Goal: Task Accomplishment & Management: Complete application form

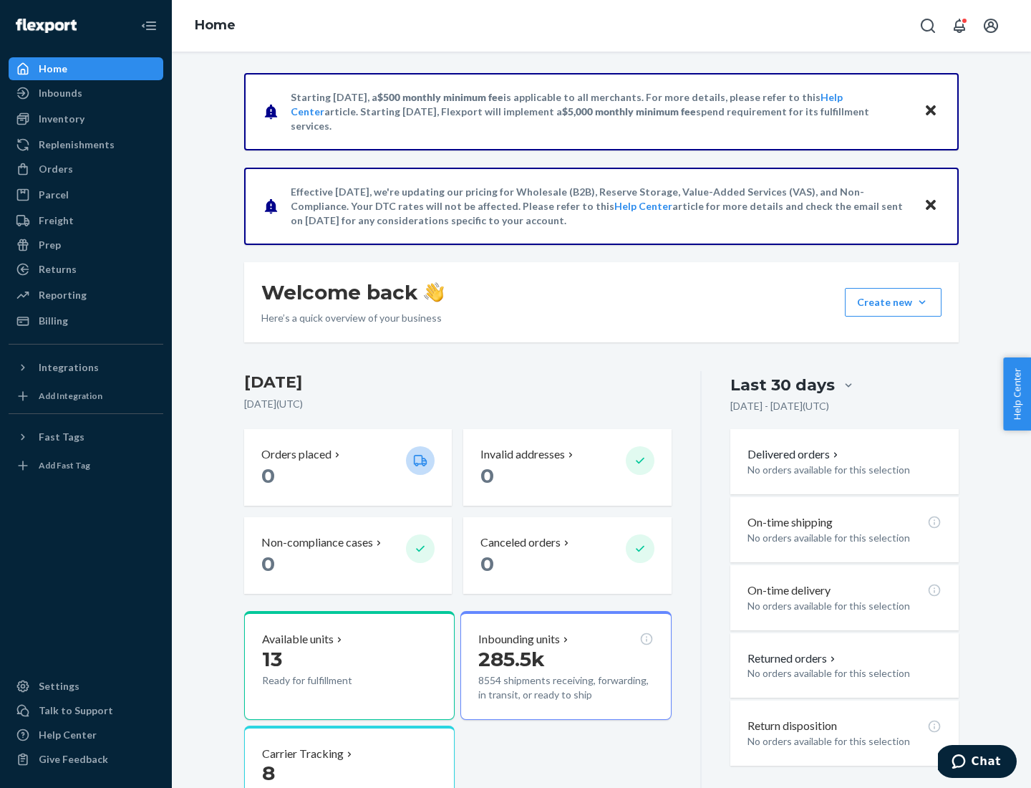
click at [922, 302] on button "Create new Create new inbound Create new order Create new product" at bounding box center [893, 302] width 97 height 29
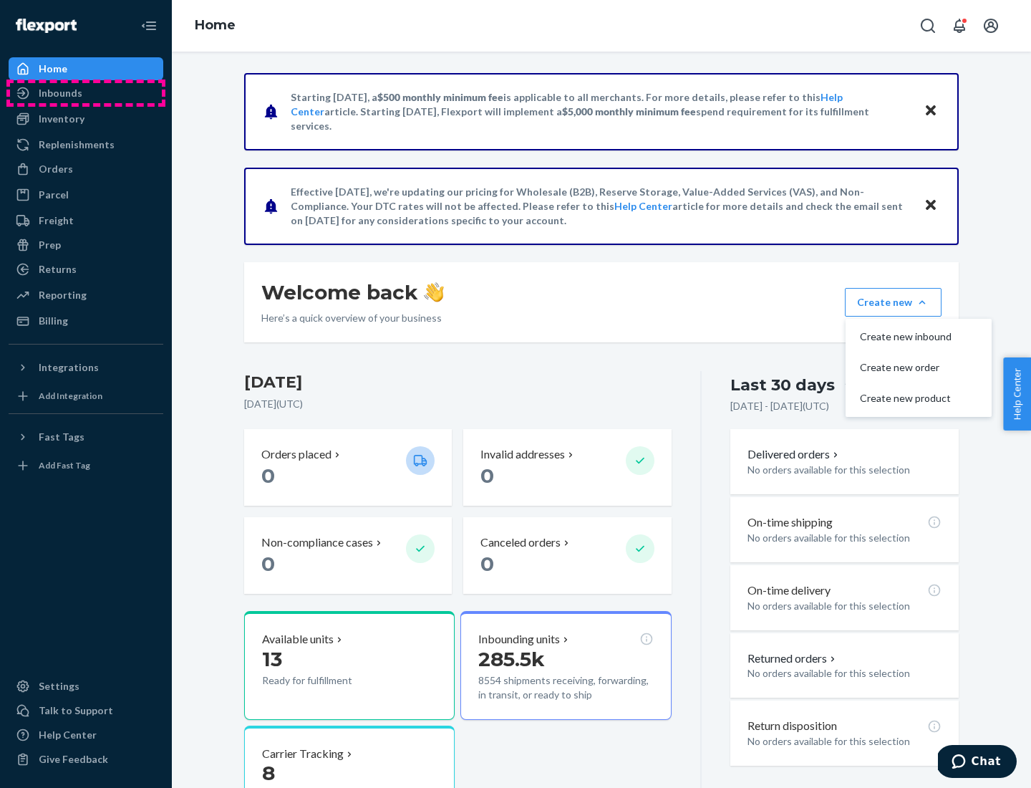
click at [86, 93] on div "Inbounds" at bounding box center [86, 93] width 152 height 20
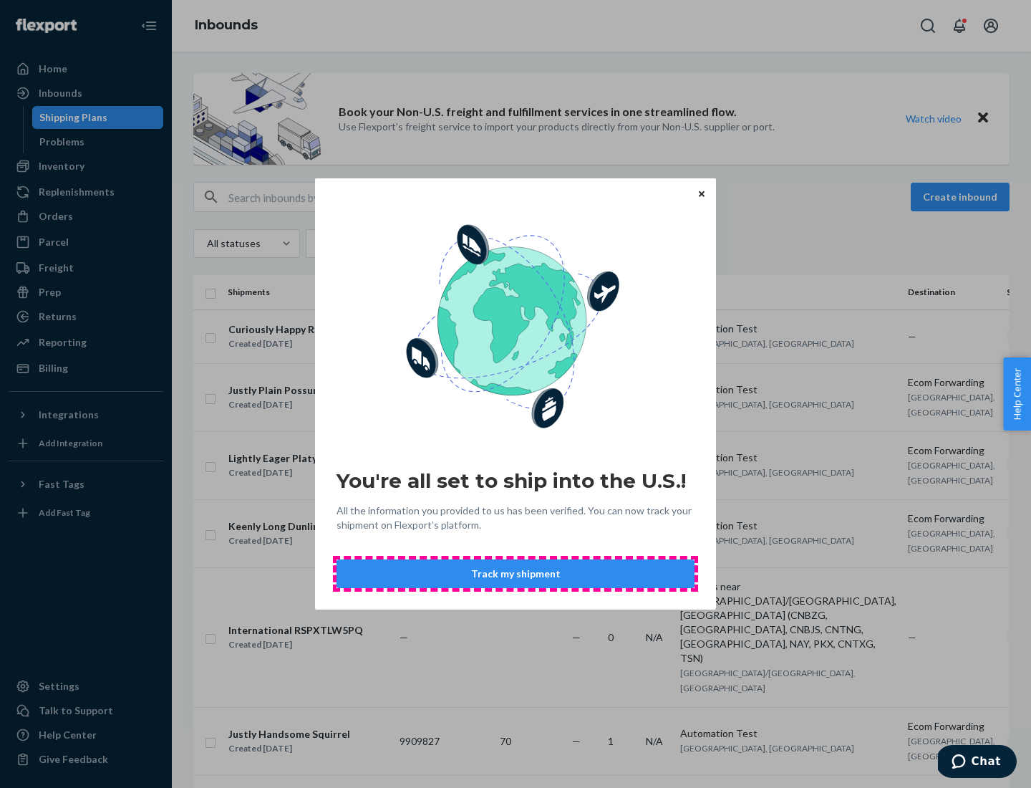
click at [516, 574] on button "Track my shipment" at bounding box center [516, 573] width 358 height 29
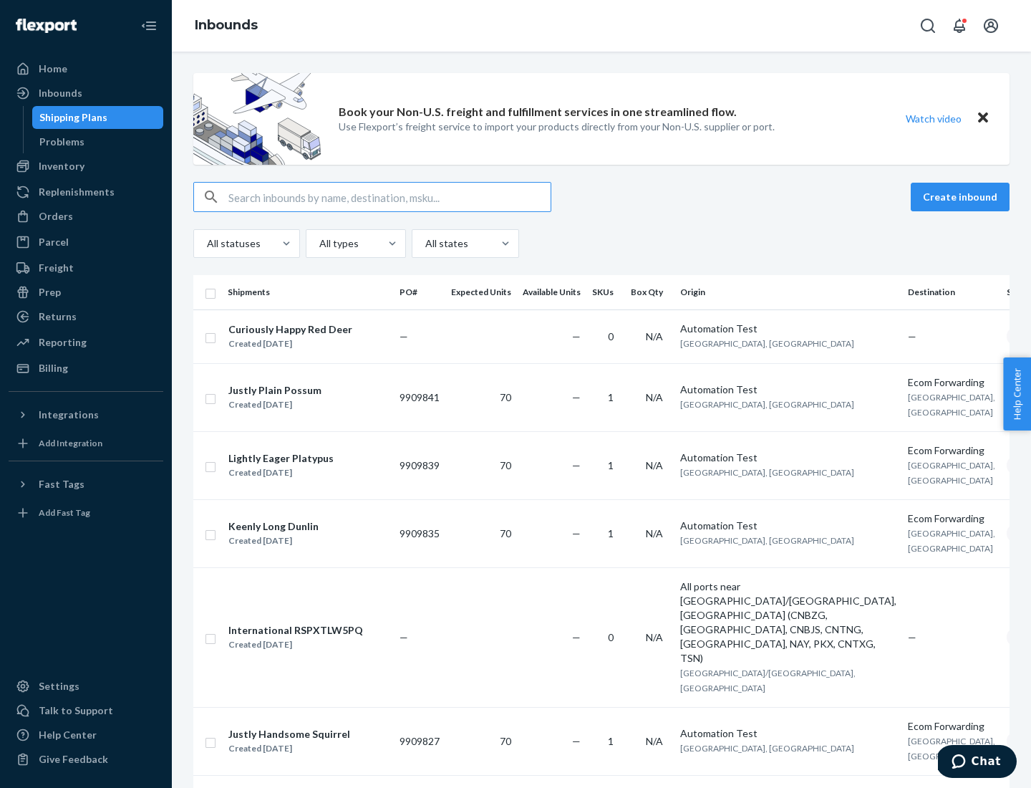
click at [963, 197] on button "Create inbound" at bounding box center [960, 197] width 99 height 29
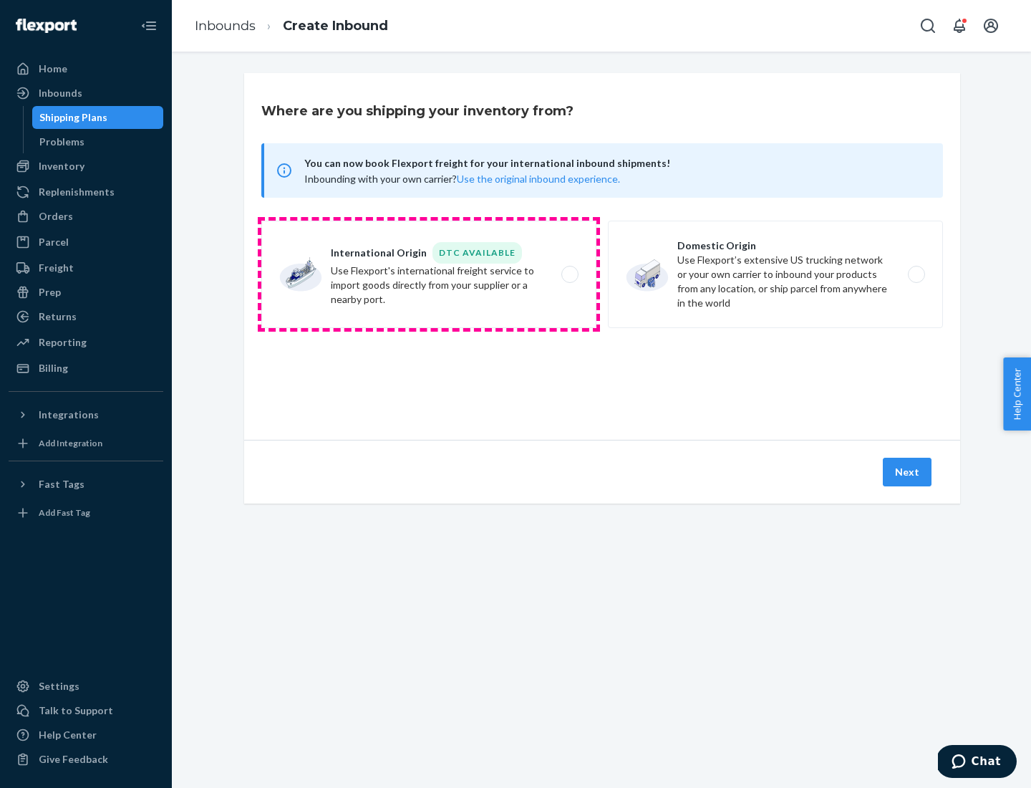
click at [429, 274] on label "International Origin DTC Available Use Flexport's international freight service…" at bounding box center [428, 274] width 335 height 107
click at [569, 274] on input "International Origin DTC Available Use Flexport's international freight service…" at bounding box center [573, 274] width 9 height 9
radio input "true"
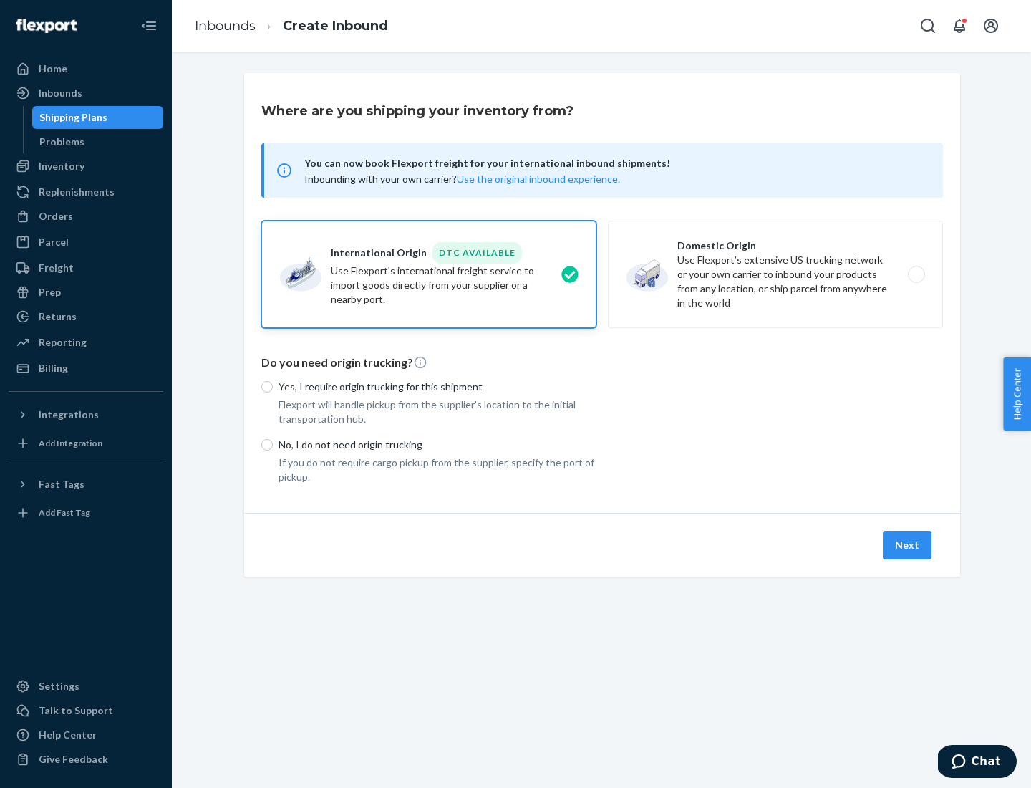
click at [438, 444] on p "No, I do not need origin trucking" at bounding box center [438, 445] width 318 height 14
click at [273, 444] on input "No, I do not need origin trucking" at bounding box center [266, 444] width 11 height 11
radio input "true"
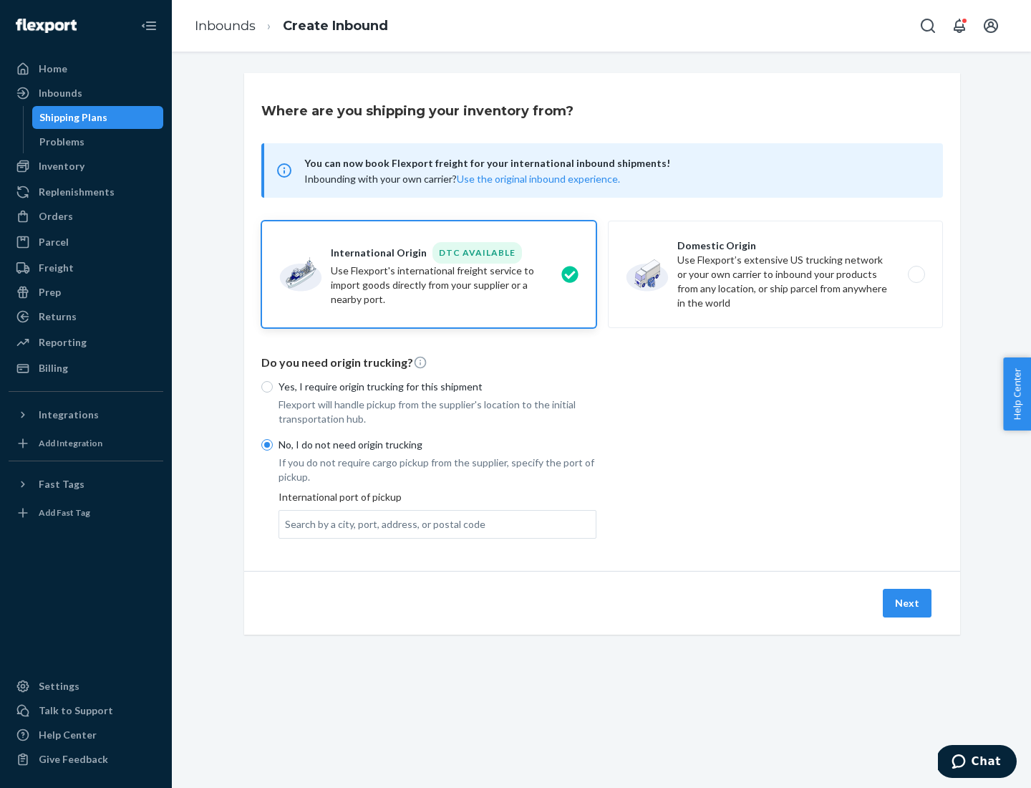
click at [382, 524] on div "Search by a city, port, address, or postal code" at bounding box center [385, 524] width 201 height 14
click at [286, 524] on input "Search by a city, port, address, or postal code" at bounding box center [285, 524] width 1 height 14
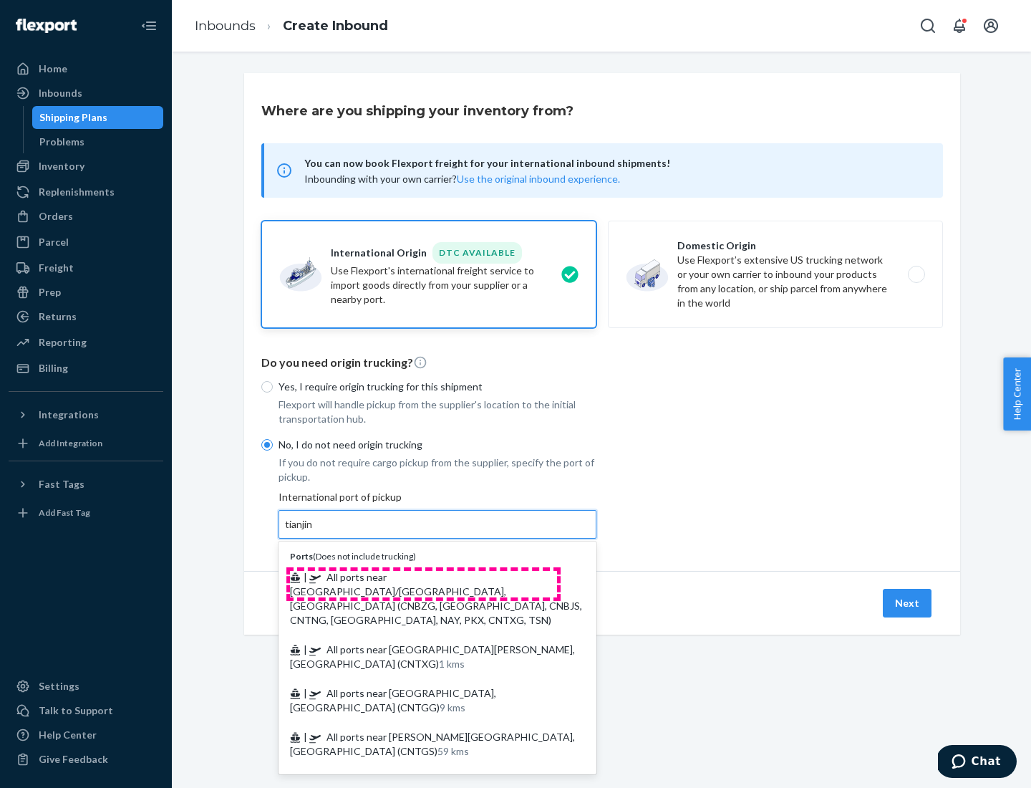
click at [423, 577] on span "| All ports near [GEOGRAPHIC_DATA]/[GEOGRAPHIC_DATA], [GEOGRAPHIC_DATA] (CNBZG,…" at bounding box center [436, 598] width 292 height 55
click at [314, 531] on input "tianjin" at bounding box center [299, 524] width 29 height 14
type input "All ports near [GEOGRAPHIC_DATA]/[GEOGRAPHIC_DATA], [GEOGRAPHIC_DATA] (CNBZG, […"
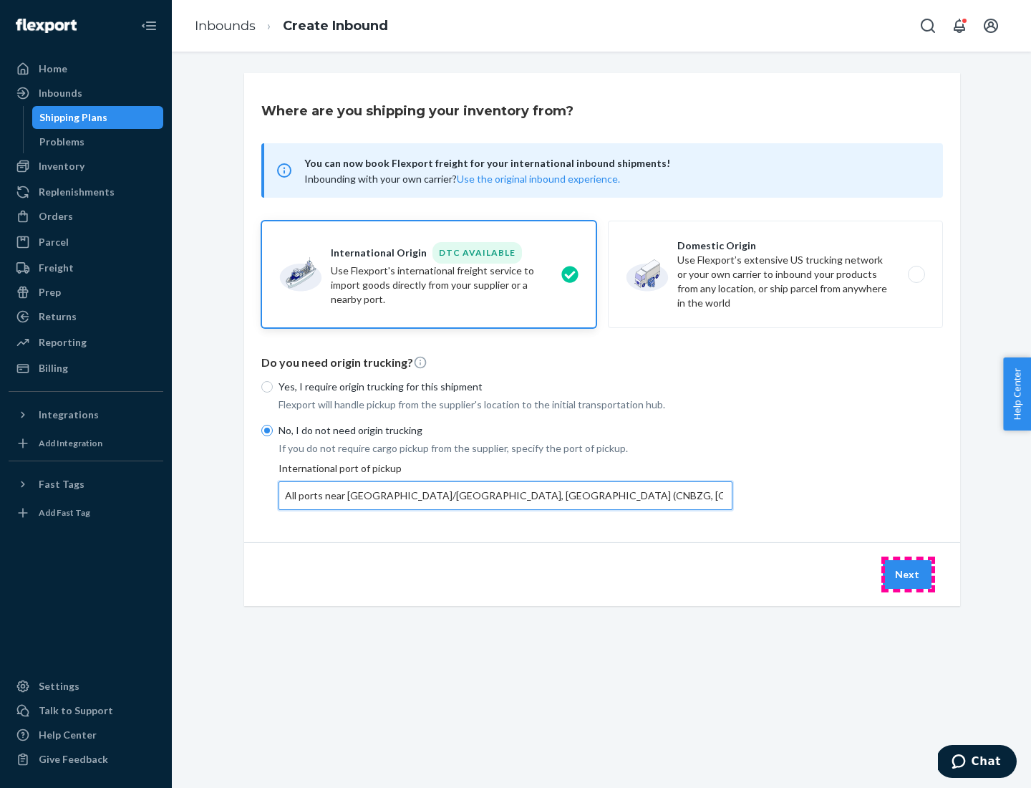
click at [908, 574] on button "Next" at bounding box center [907, 574] width 49 height 29
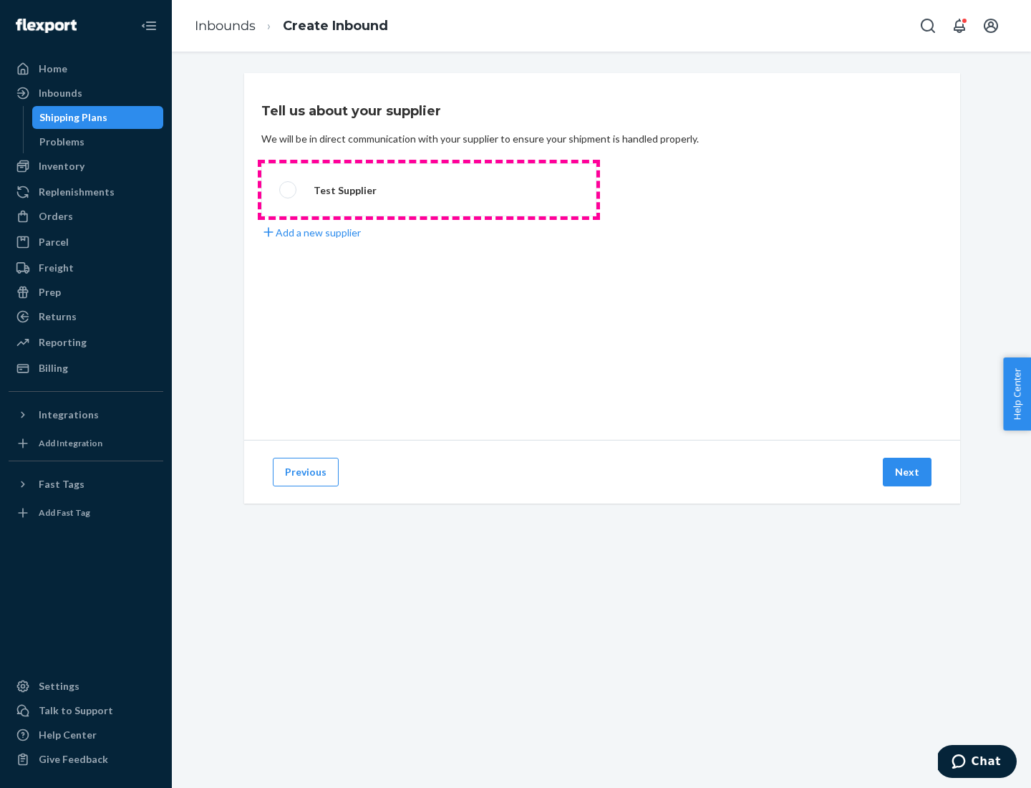
click at [429, 190] on label "Test Supplier" at bounding box center [428, 189] width 335 height 53
click at [289, 190] on input "Test Supplier" at bounding box center [283, 189] width 9 height 9
radio input "true"
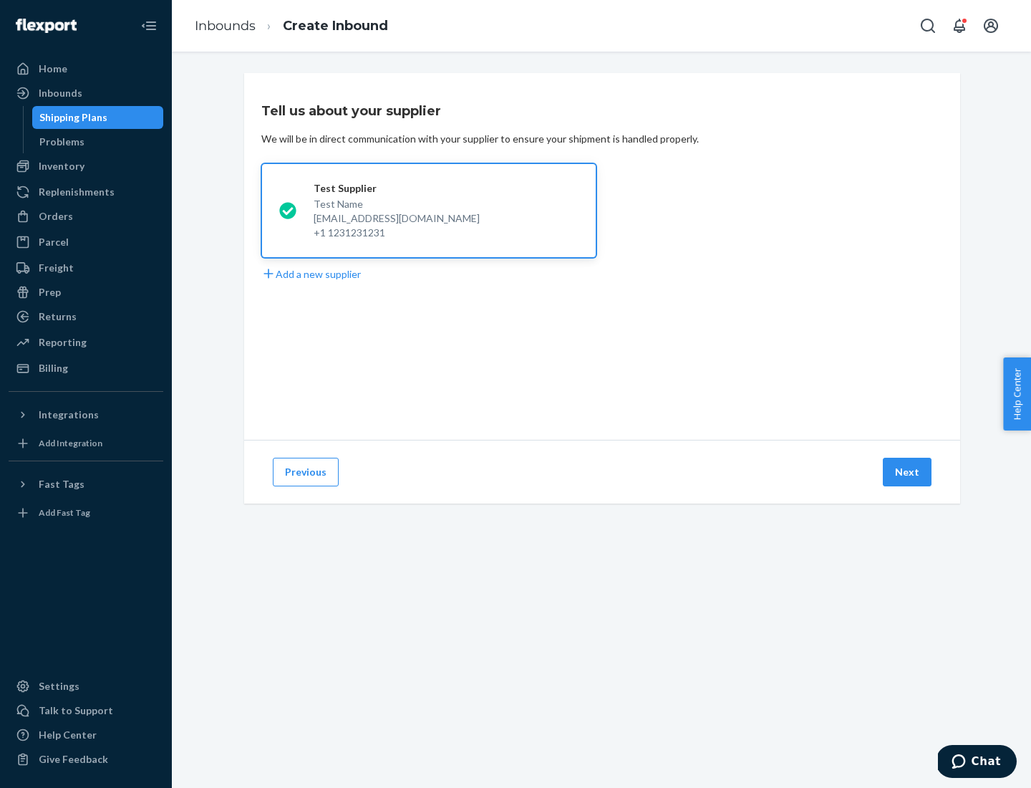
click at [908, 472] on button "Next" at bounding box center [907, 472] width 49 height 29
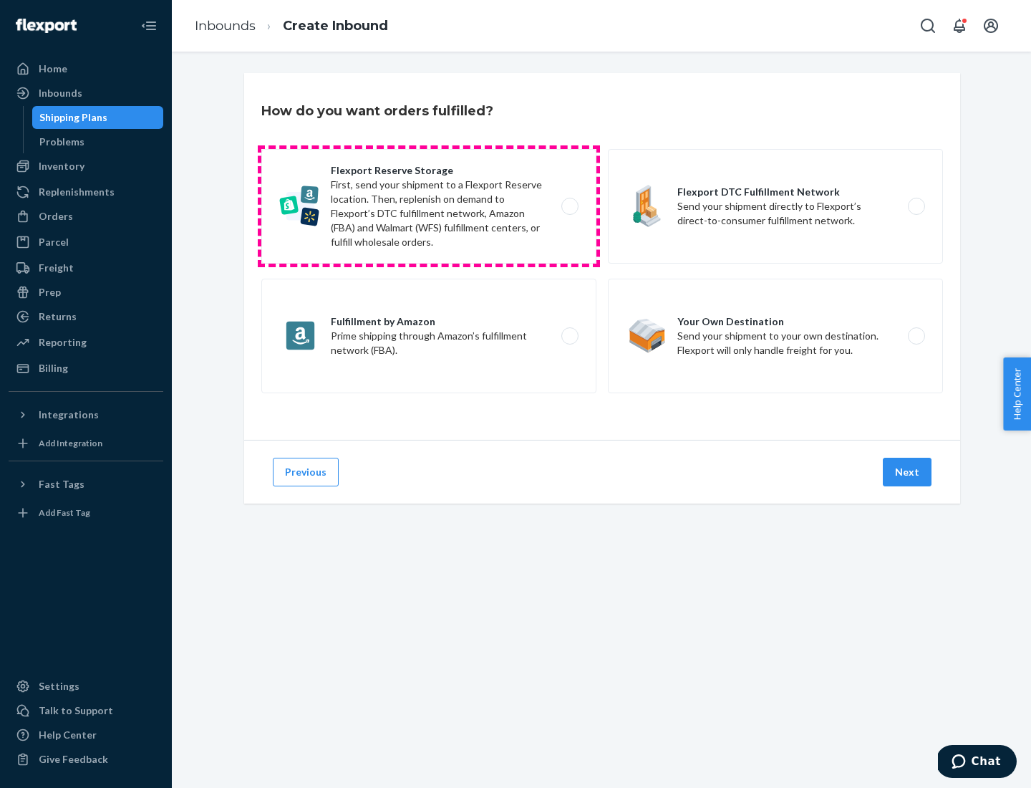
click at [429, 206] on label "Flexport Reserve Storage First, send your shipment to a Flexport Reserve locati…" at bounding box center [428, 206] width 335 height 115
click at [569, 206] on input "Flexport Reserve Storage First, send your shipment to a Flexport Reserve locati…" at bounding box center [573, 206] width 9 height 9
radio input "true"
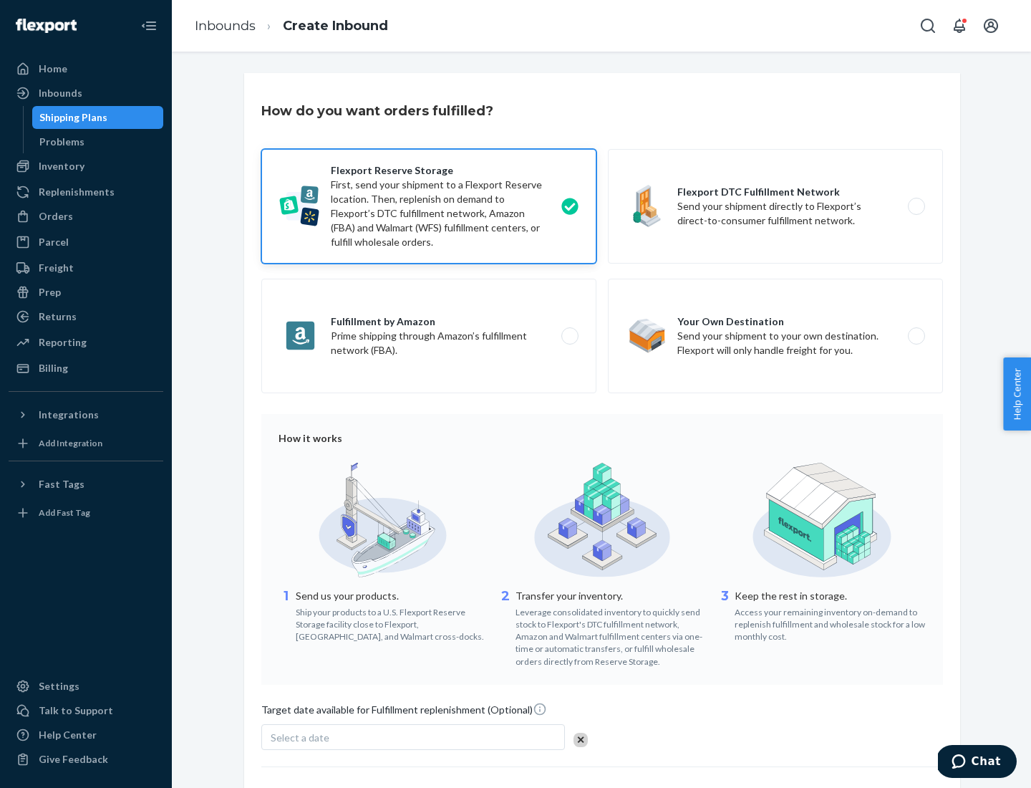
scroll to position [117, 0]
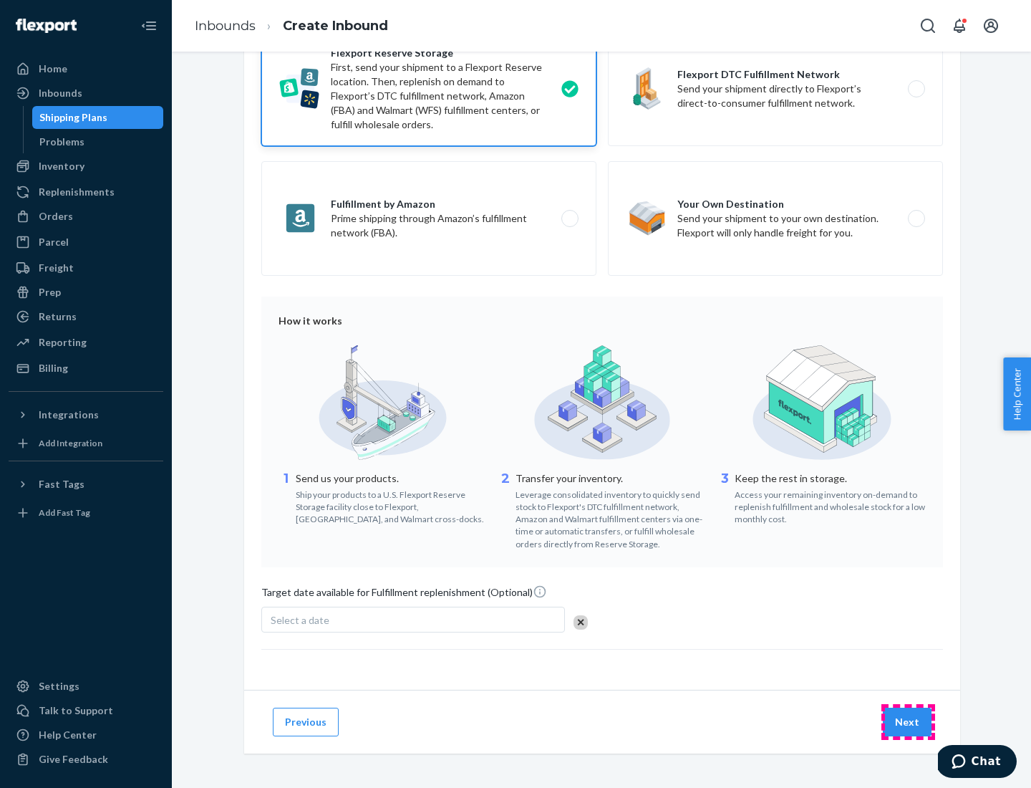
click at [908, 721] on button "Next" at bounding box center [907, 722] width 49 height 29
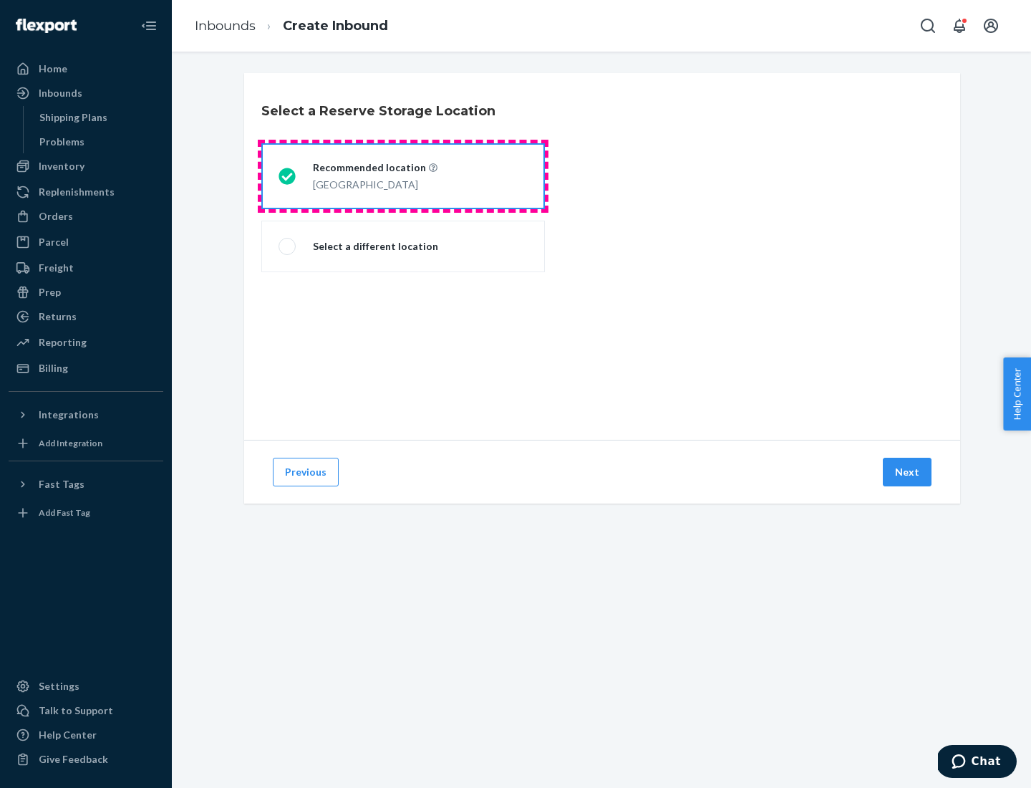
click at [403, 176] on div "[GEOGRAPHIC_DATA]" at bounding box center [375, 183] width 125 height 17
click at [288, 176] on input "Recommended location [GEOGRAPHIC_DATA]" at bounding box center [283, 176] width 9 height 9
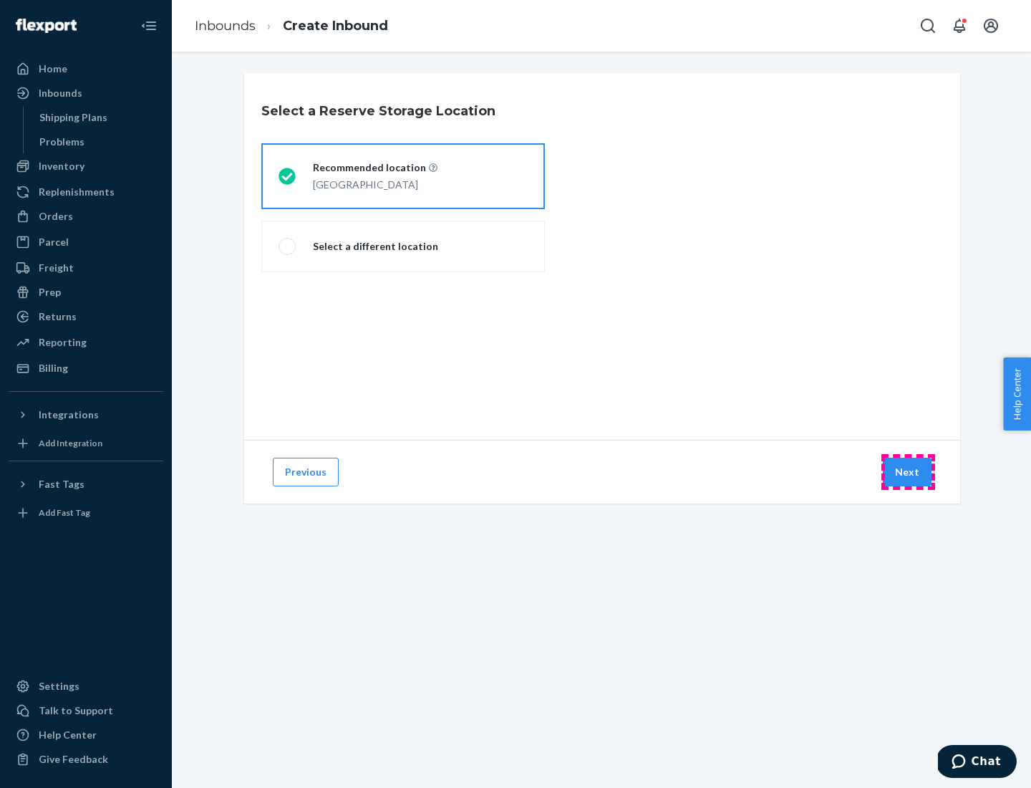
click at [908, 472] on button "Next" at bounding box center [907, 472] width 49 height 29
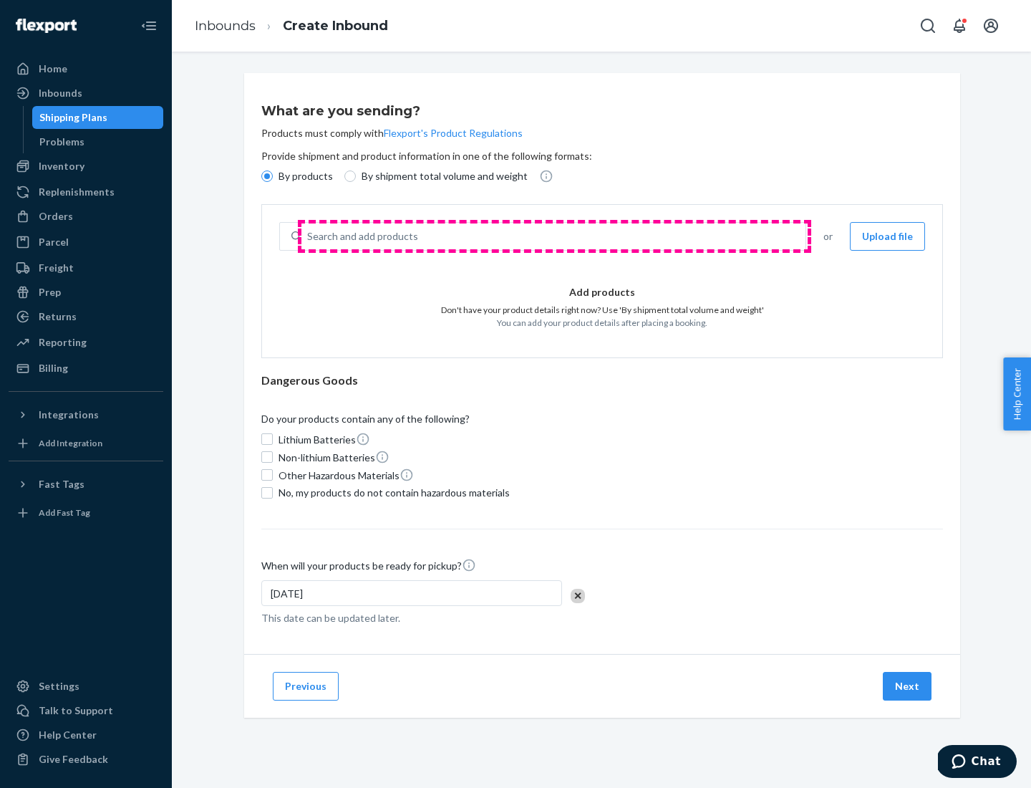
click at [554, 236] on div "Search and add products" at bounding box center [554, 236] width 504 height 26
click at [309, 236] on input "Search and add products" at bounding box center [307, 236] width 1 height 14
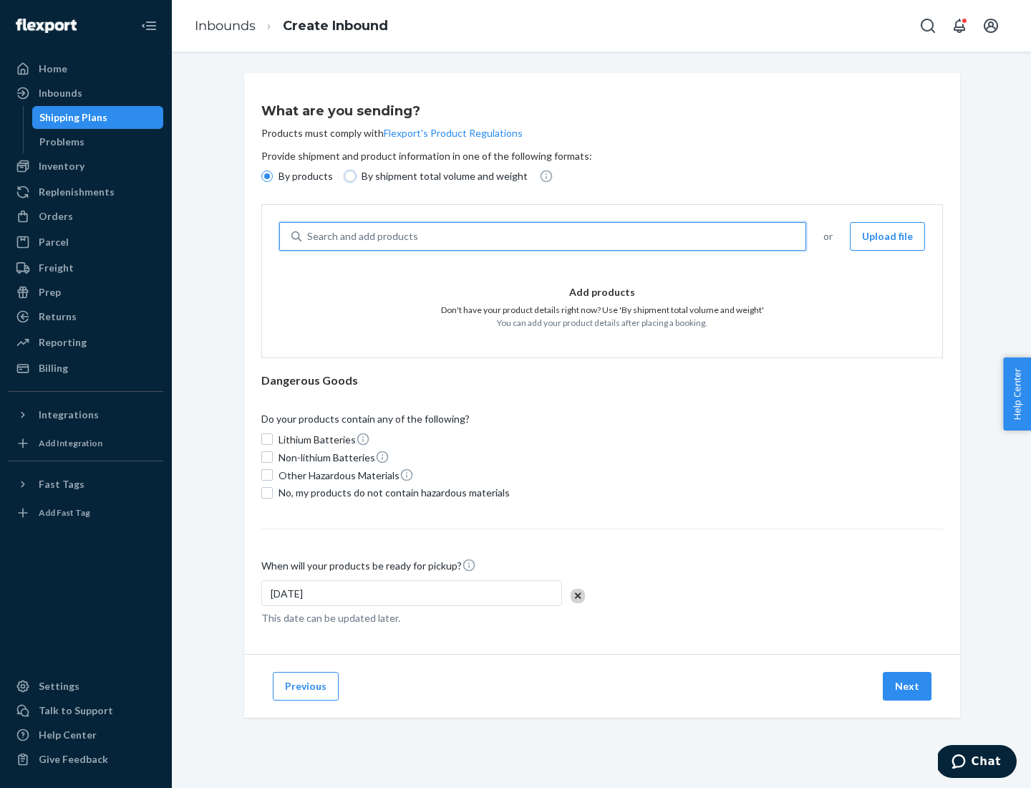
click at [348, 176] on input "By shipment total volume and weight" at bounding box center [349, 175] width 11 height 11
radio input "true"
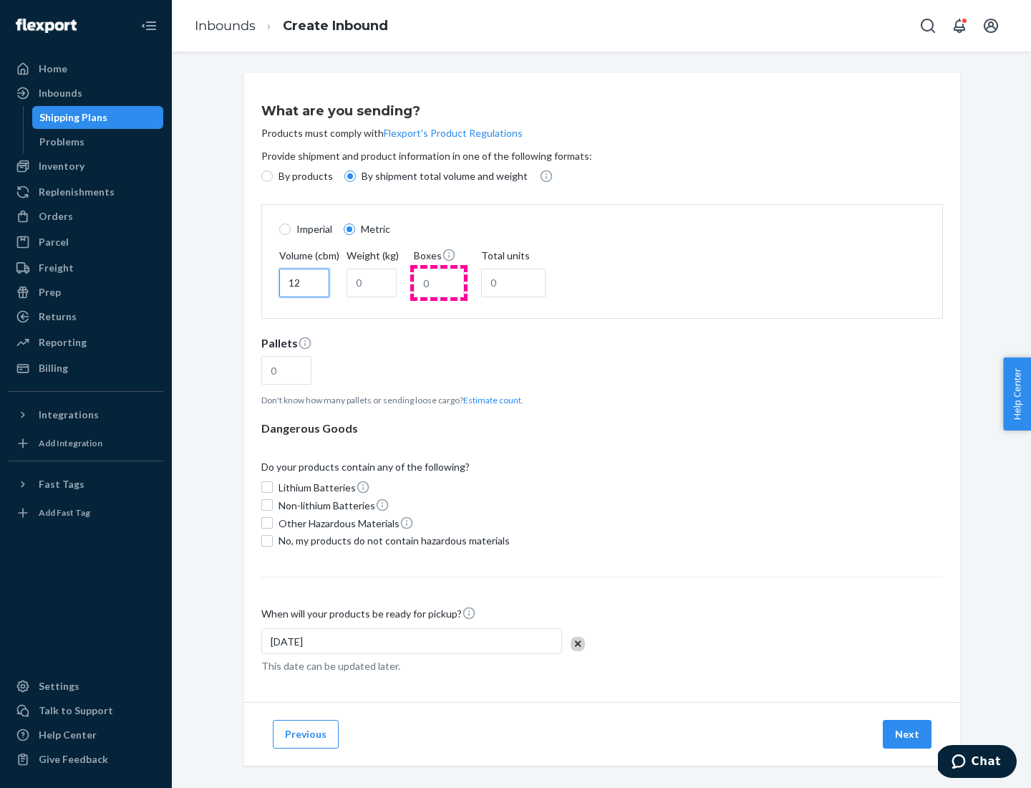
type input "12"
type input "22"
type input "222"
type input "121"
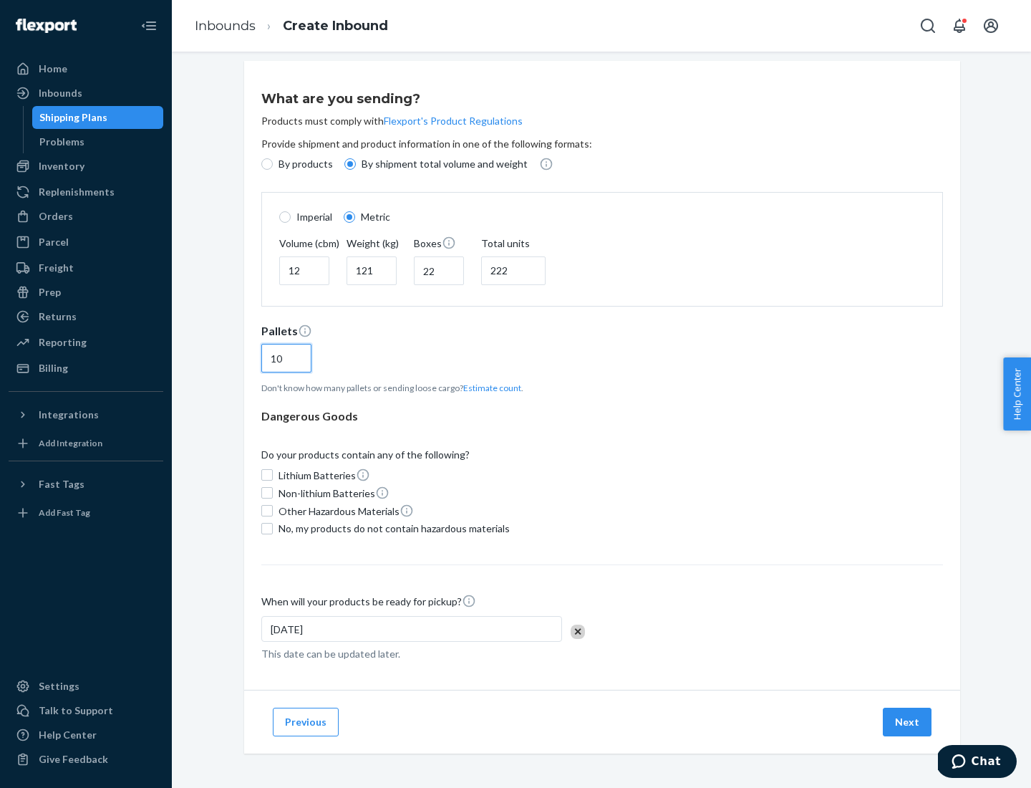
type input "10"
click at [392, 528] on span "No, my products do not contain hazardous materials" at bounding box center [394, 528] width 231 height 14
click at [273, 528] on input "No, my products do not contain hazardous materials" at bounding box center [266, 528] width 11 height 11
checkbox input "true"
click at [908, 721] on button "Next" at bounding box center [907, 722] width 49 height 29
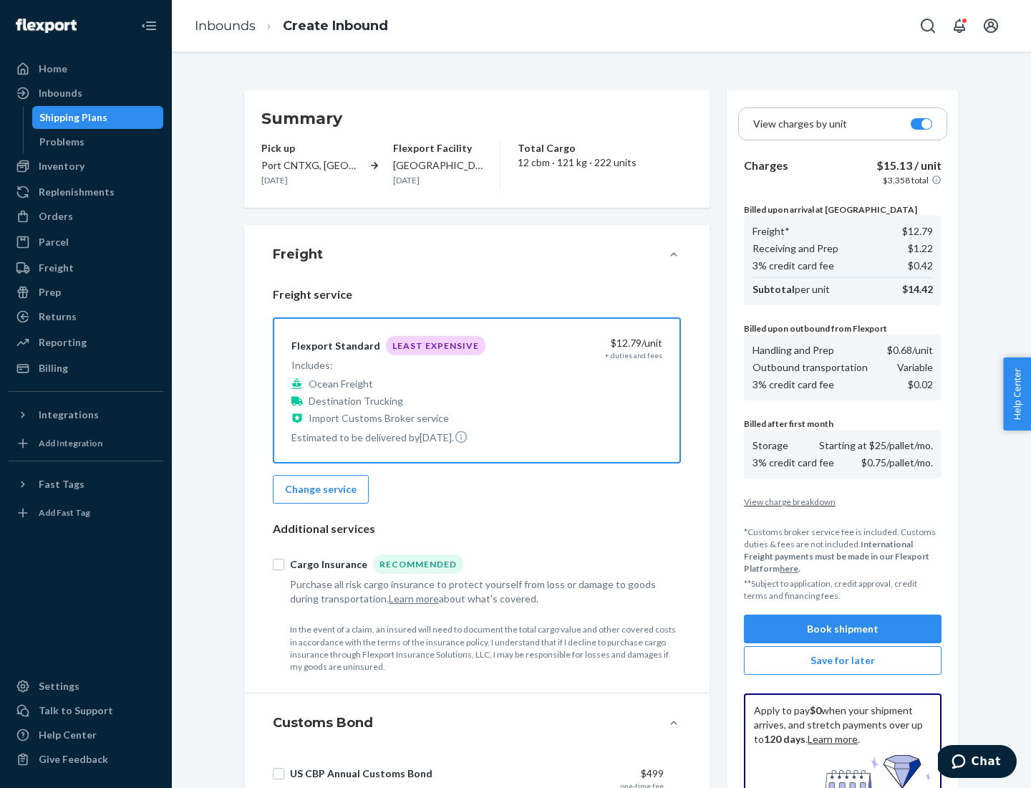
scroll to position [209, 0]
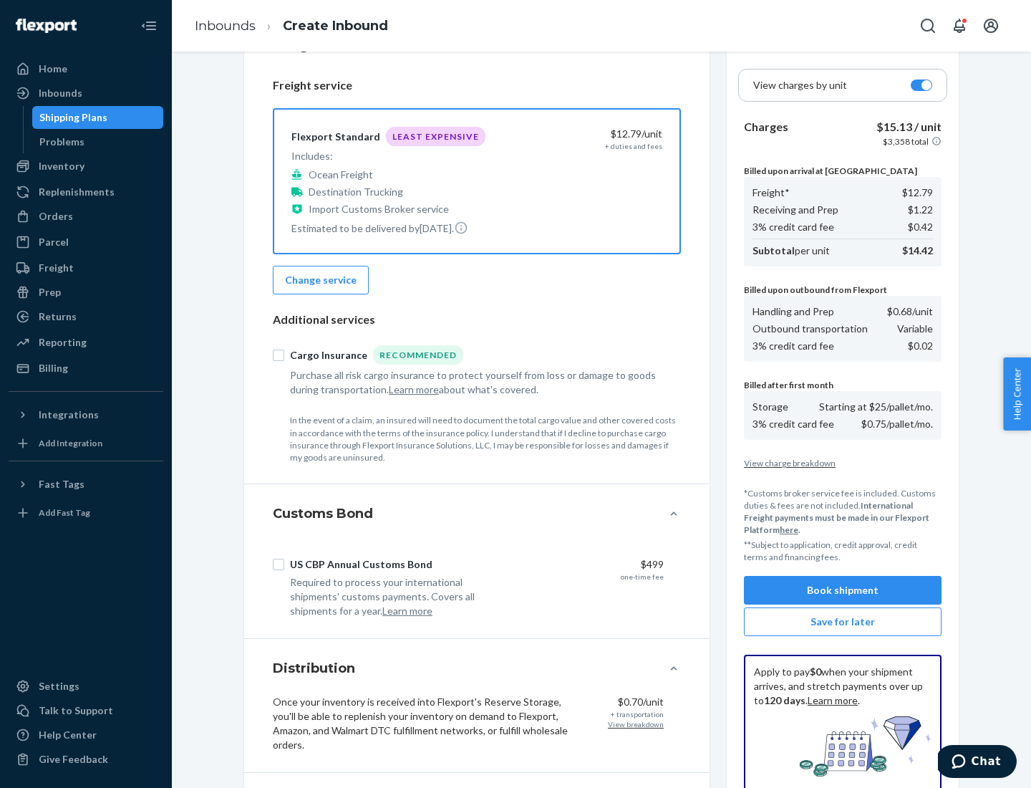
click at [843, 590] on button "Book shipment" at bounding box center [843, 590] width 198 height 29
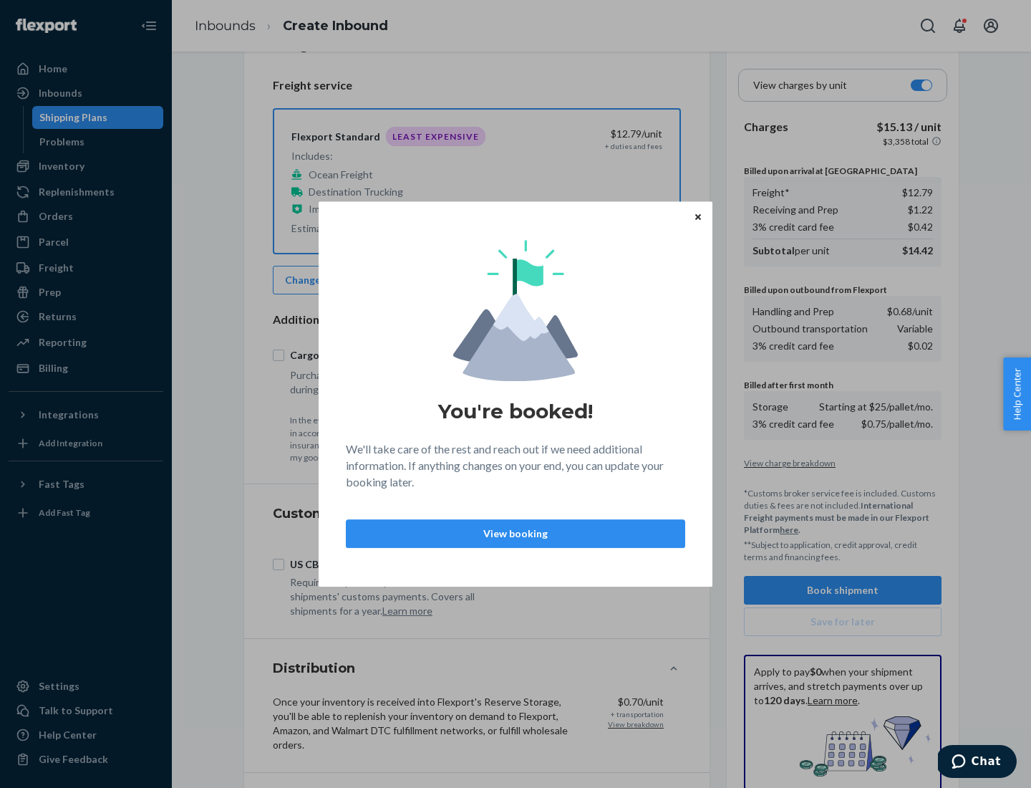
click at [516, 533] on p "View booking" at bounding box center [515, 533] width 315 height 14
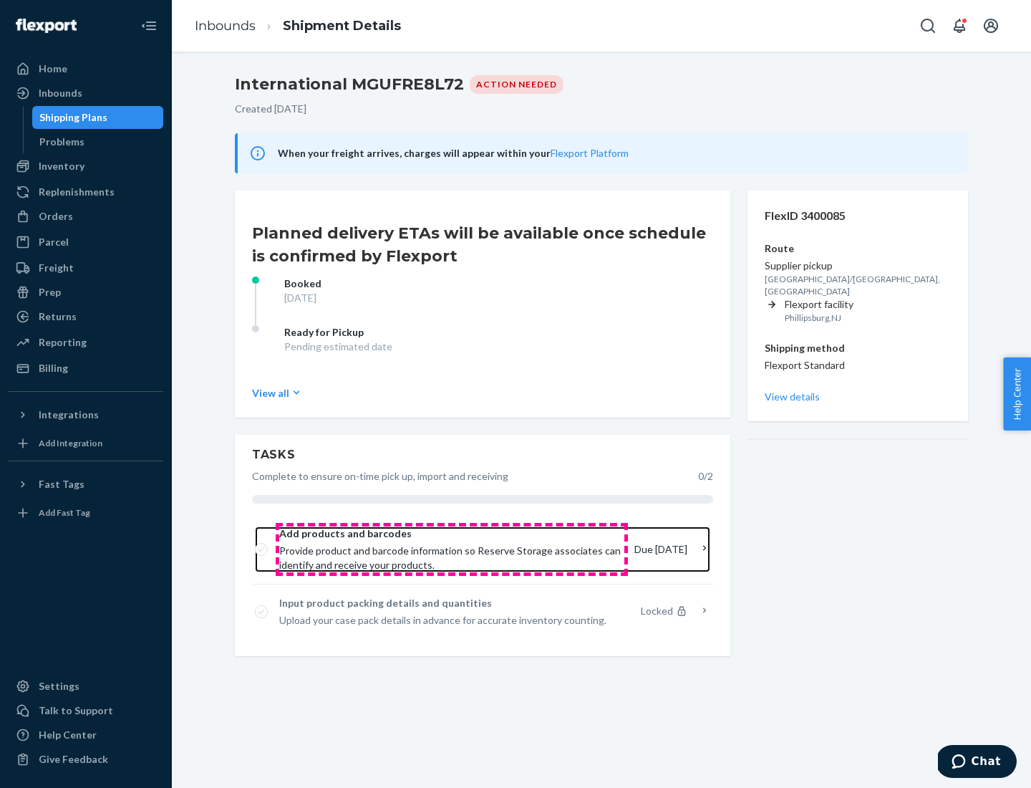
click at [452, 549] on span "Provide product and barcode information so Reserve Storage associates can ident…" at bounding box center [451, 558] width 344 height 29
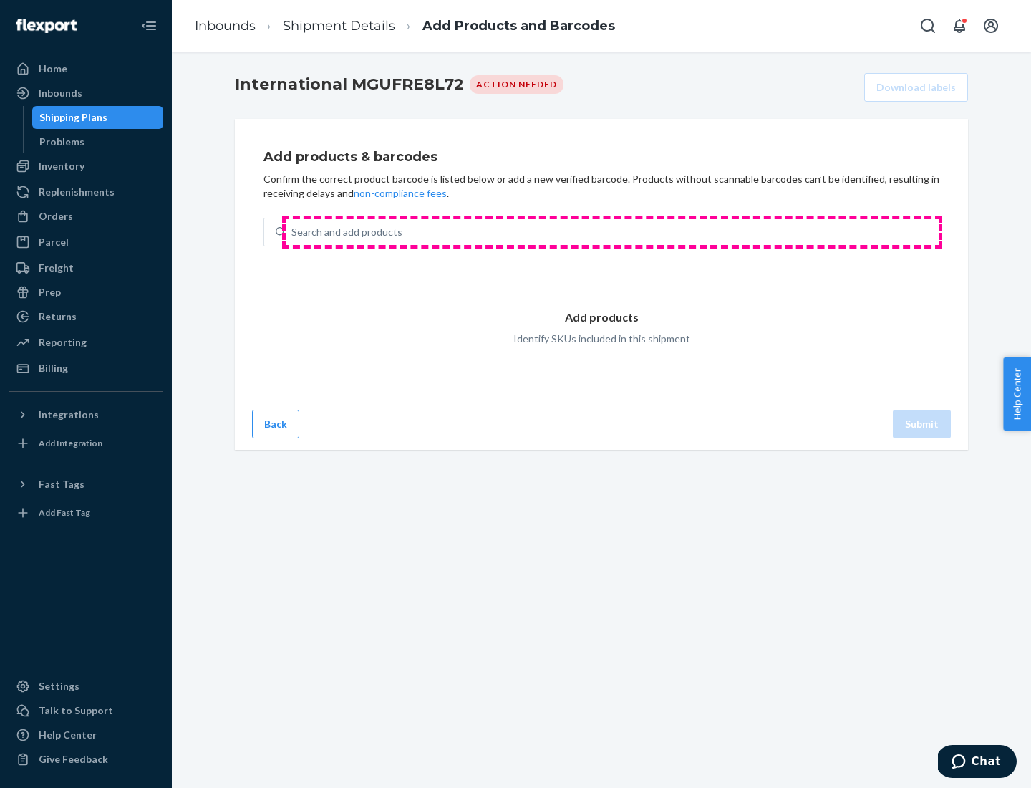
click at [612, 232] on div "Search and add products" at bounding box center [612, 232] width 653 height 26
click at [293, 232] on input "Search and add products" at bounding box center [291, 232] width 1 height 14
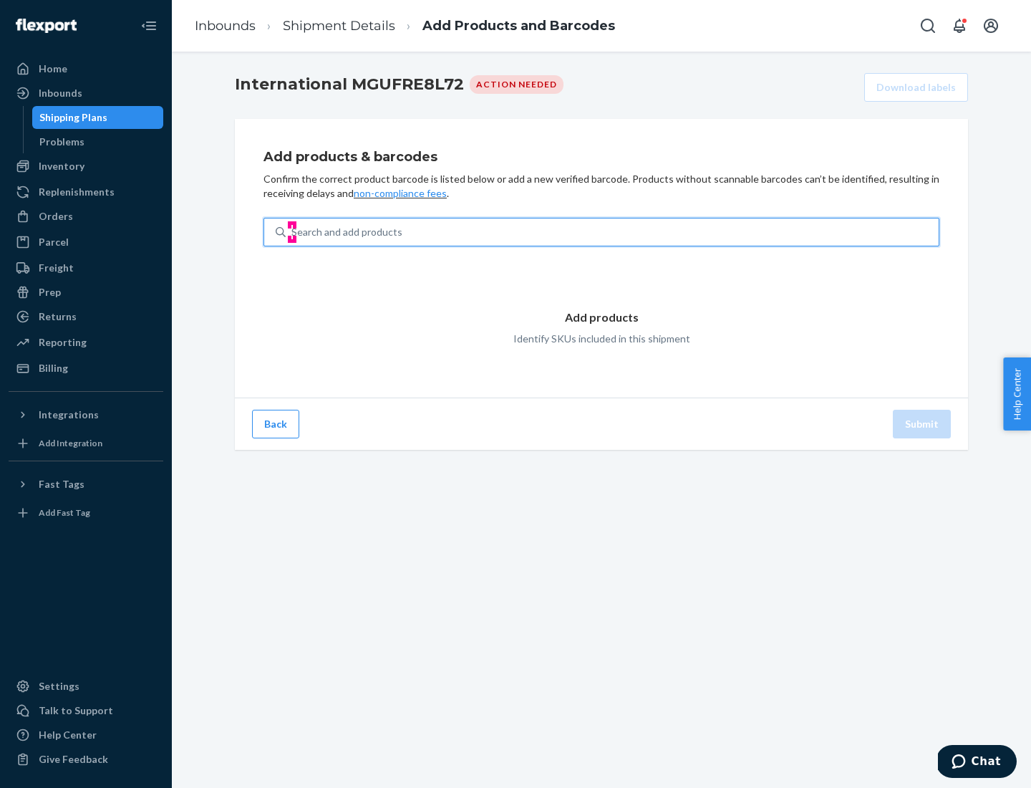
type input "test"
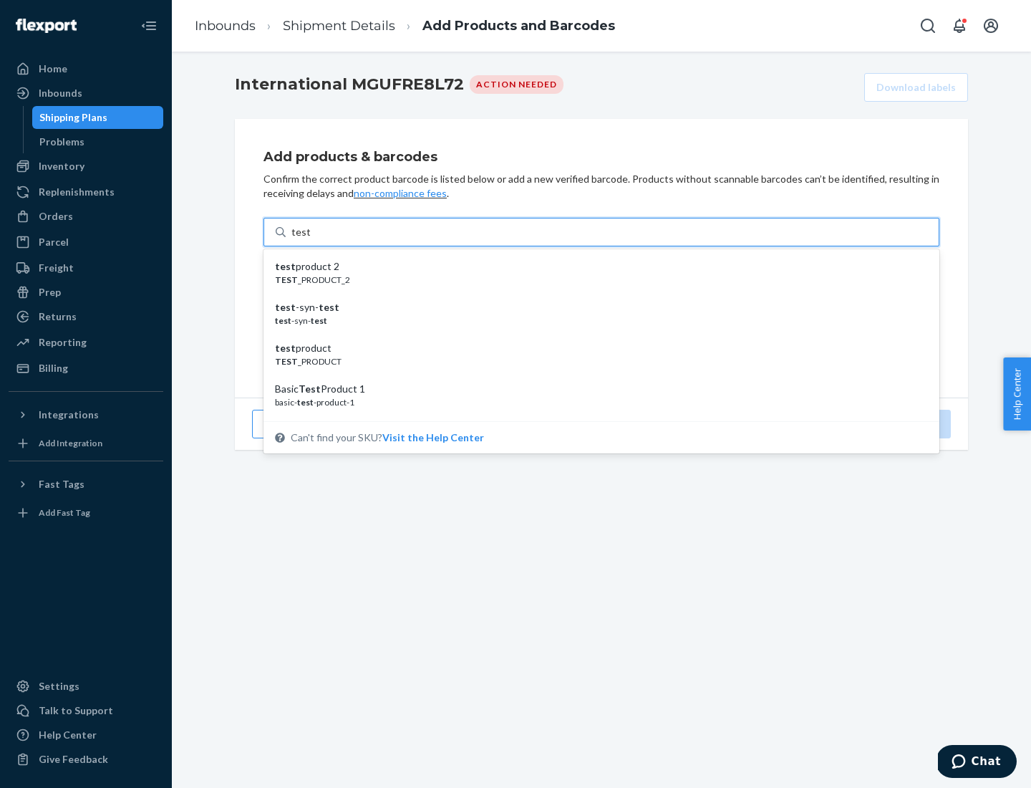
scroll to position [54, 0]
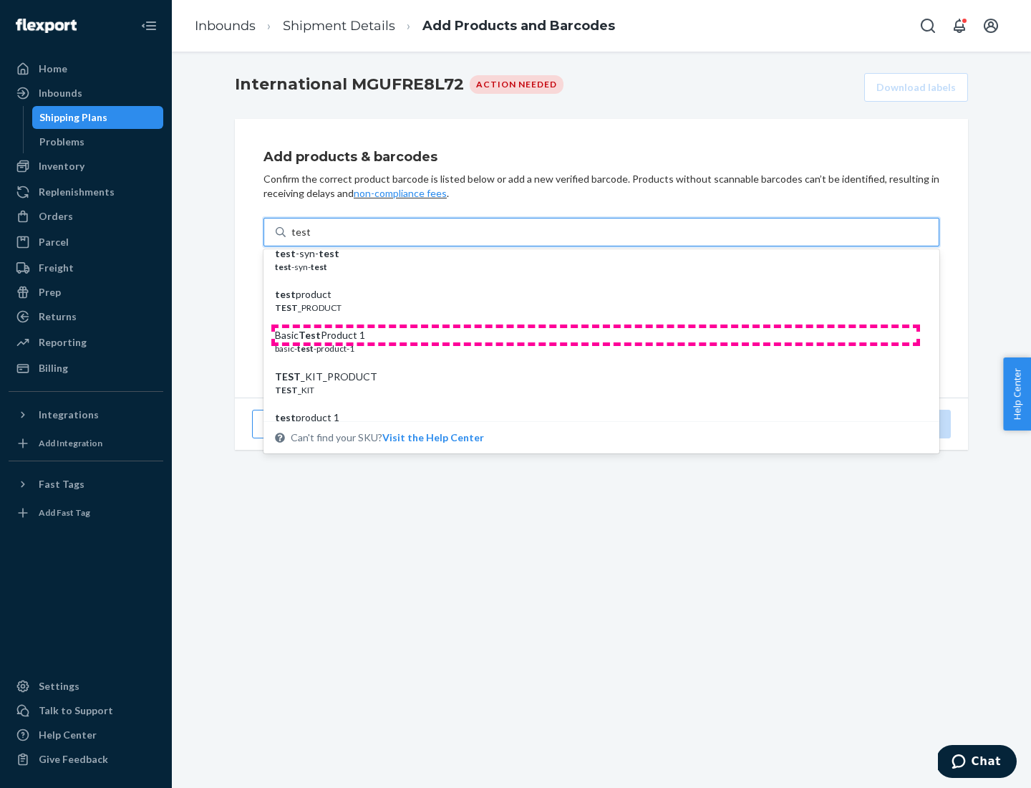
click at [596, 335] on div "Basic Test Product 1" at bounding box center [596, 335] width 642 height 14
click at [310, 239] on input "test" at bounding box center [300, 232] width 19 height 14
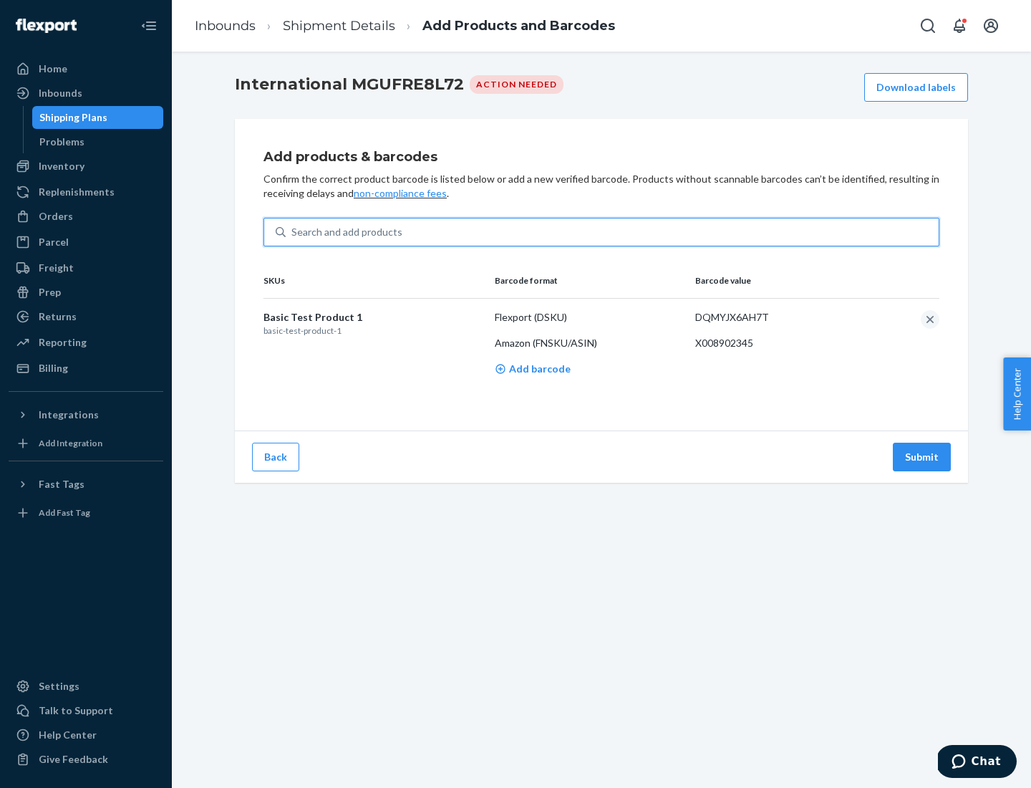
click at [922, 456] on button "Submit" at bounding box center [922, 457] width 58 height 29
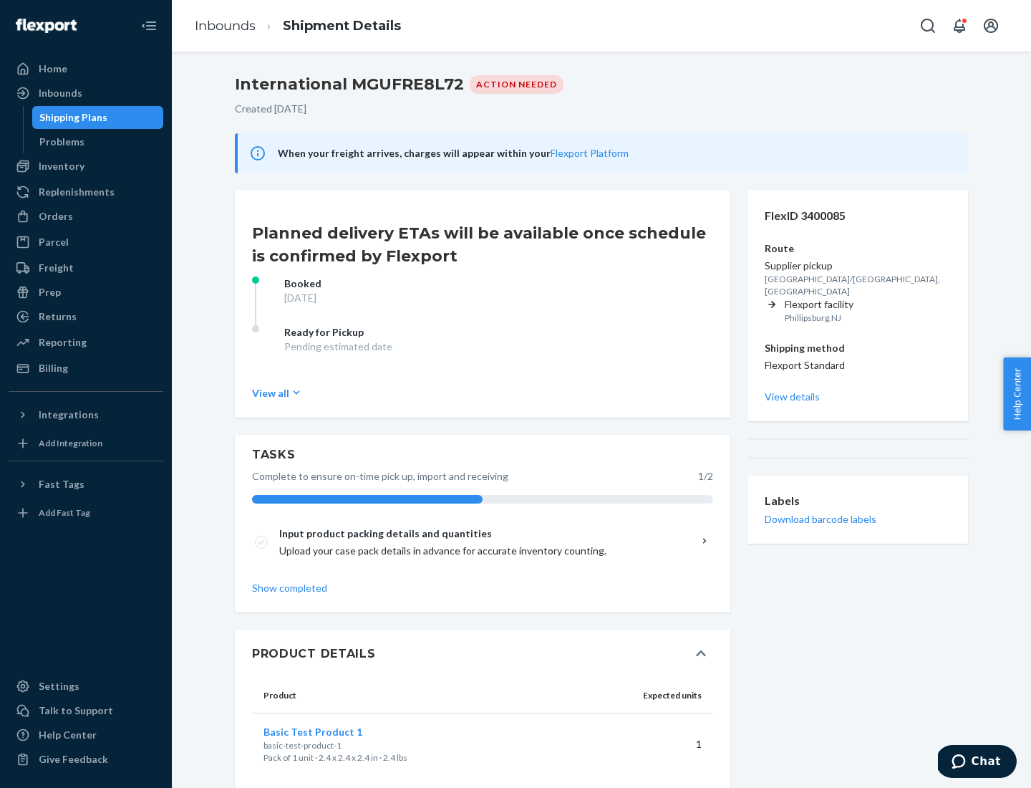
scroll to position [24, 0]
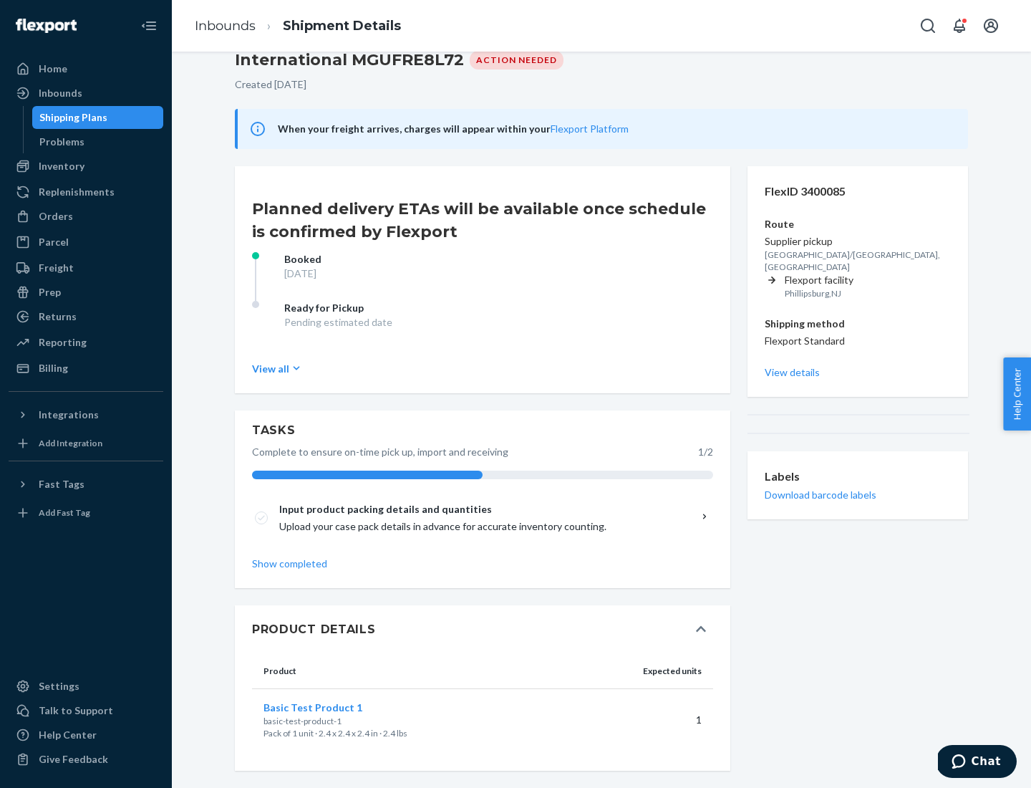
click at [336, 707] on span "Basic Test Product 1" at bounding box center [313, 707] width 99 height 12
